Goal: Information Seeking & Learning: Learn about a topic

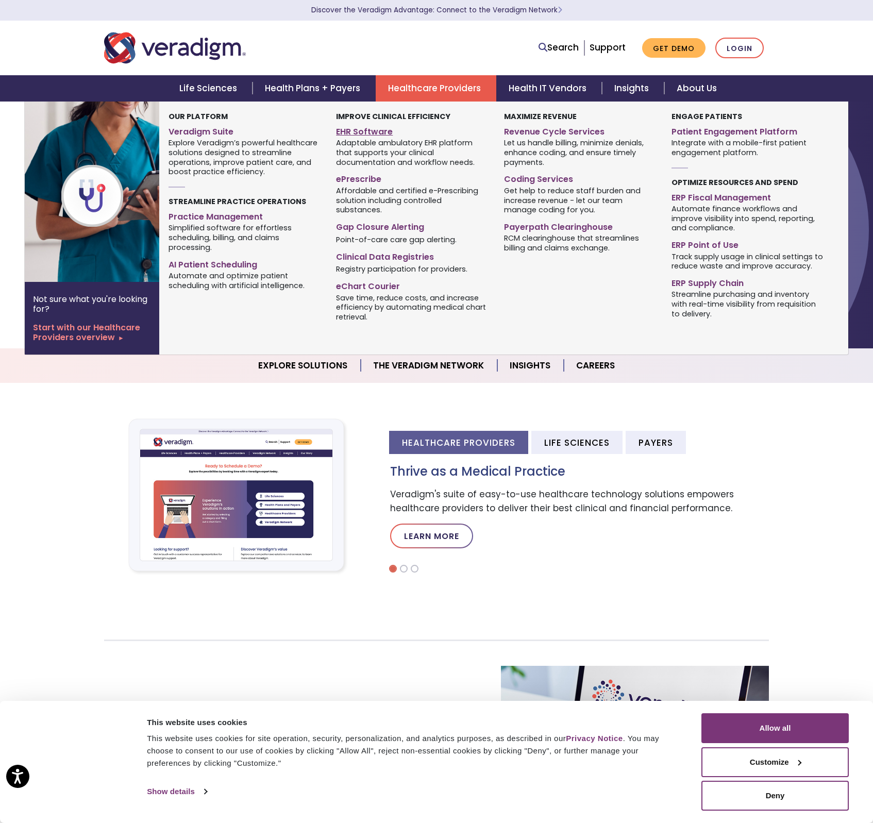
click at [355, 131] on link "EHR Software" at bounding box center [412, 130] width 152 height 15
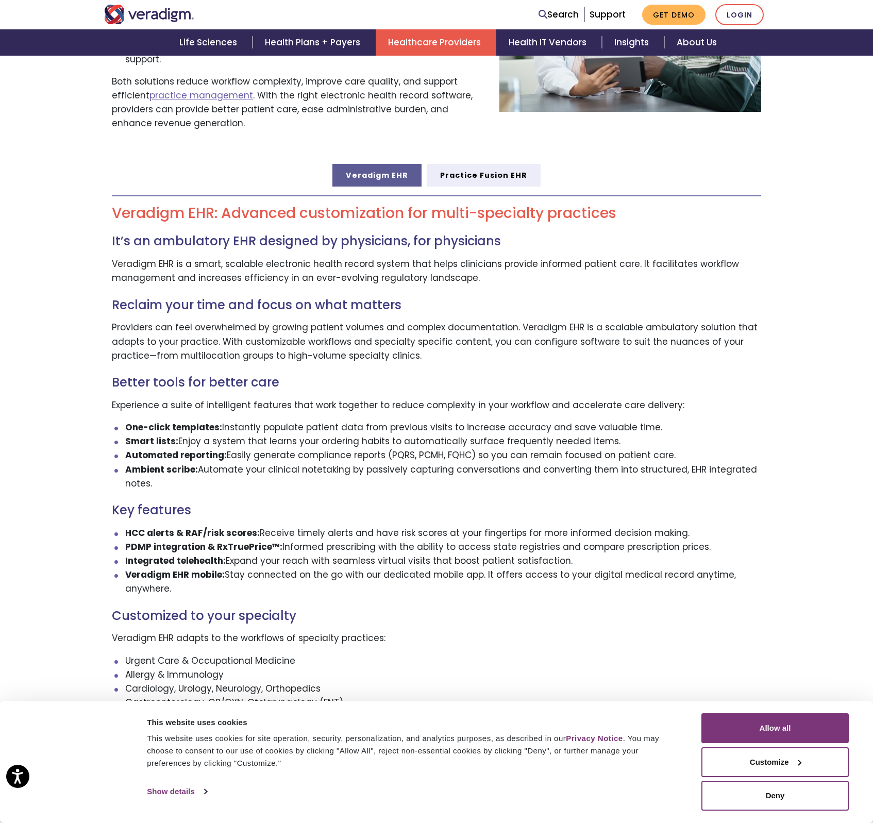
scroll to position [496, 0]
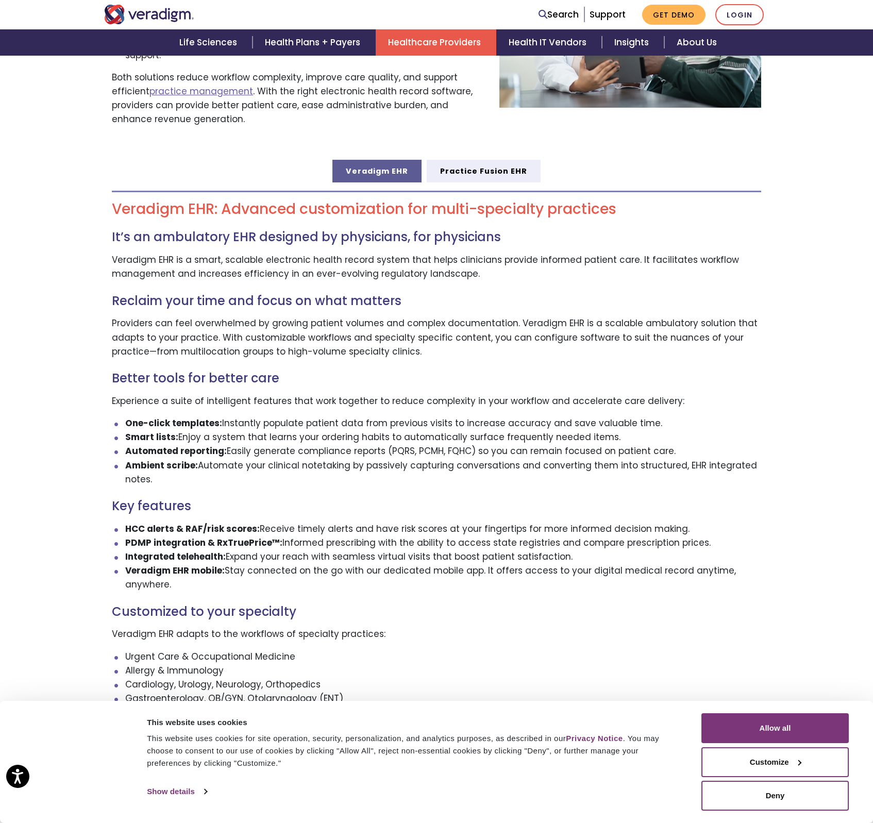
click at [369, 160] on link "Veradigm EHR" at bounding box center [376, 171] width 89 height 23
